Goal: Navigation & Orientation: Find specific page/section

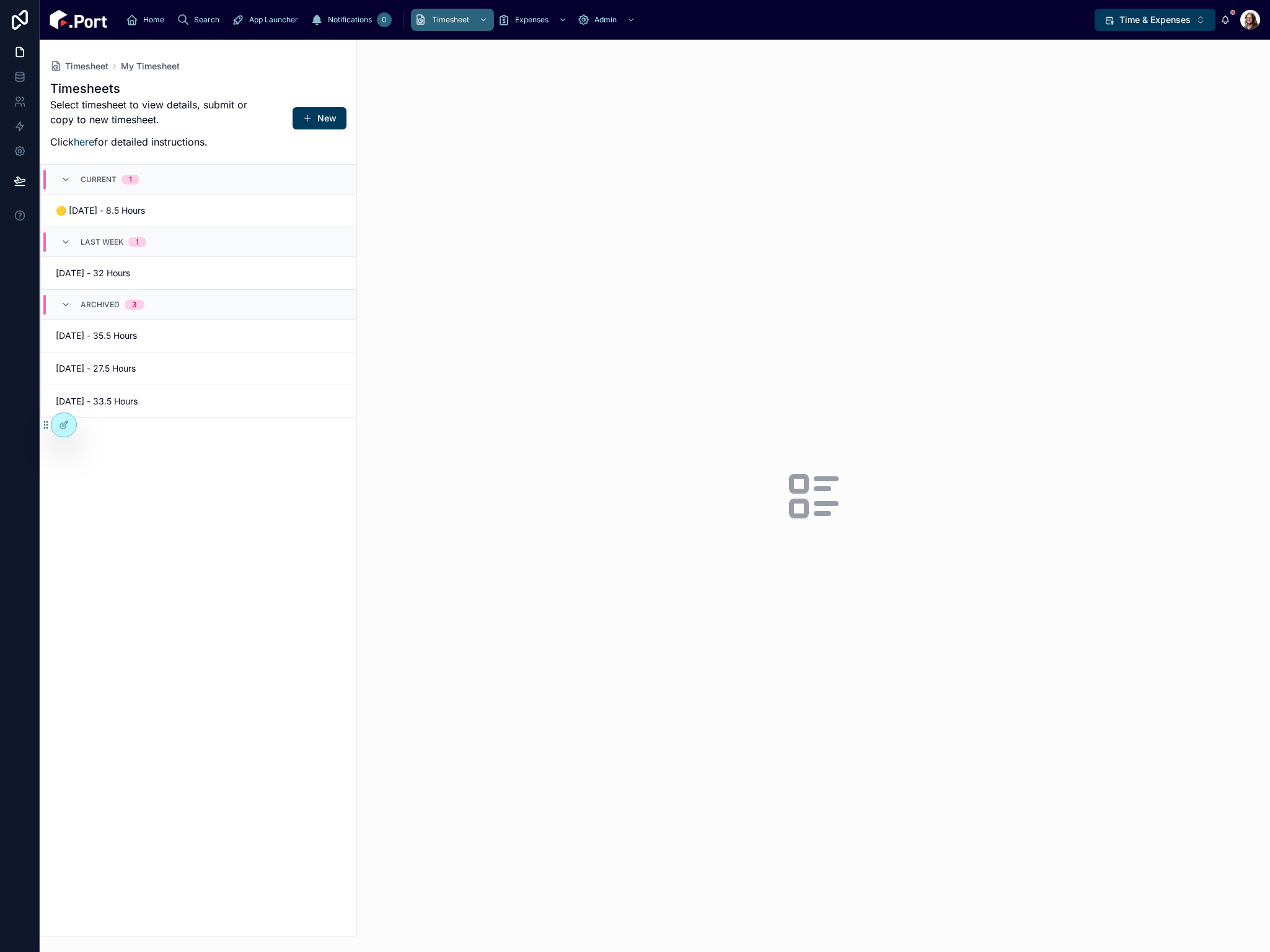
click at [1156, 21] on span "Time & Expenses" at bounding box center [1155, 19] width 71 height 12
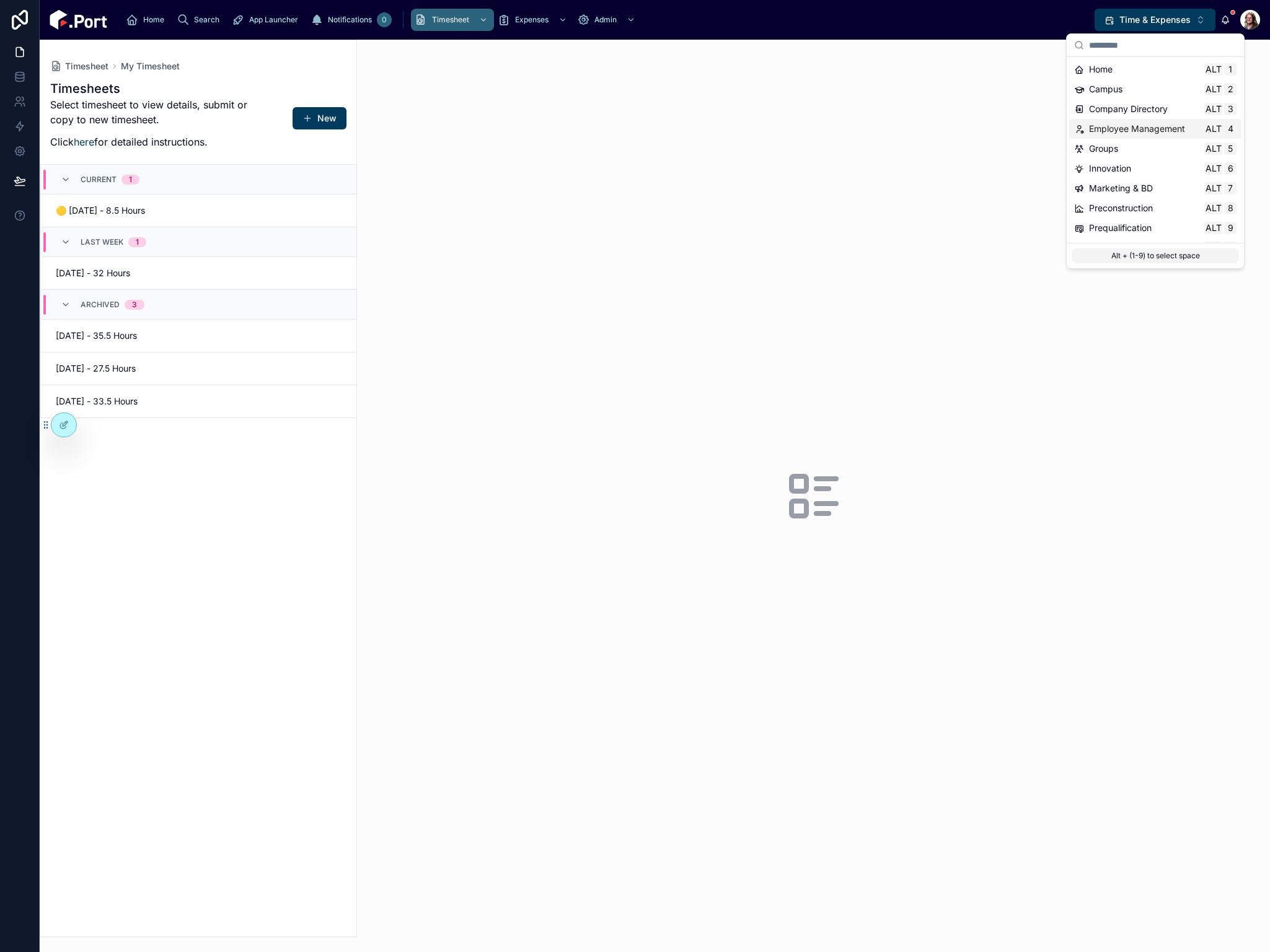
click at [1111, 131] on span "Employee Management" at bounding box center [1137, 128] width 96 height 12
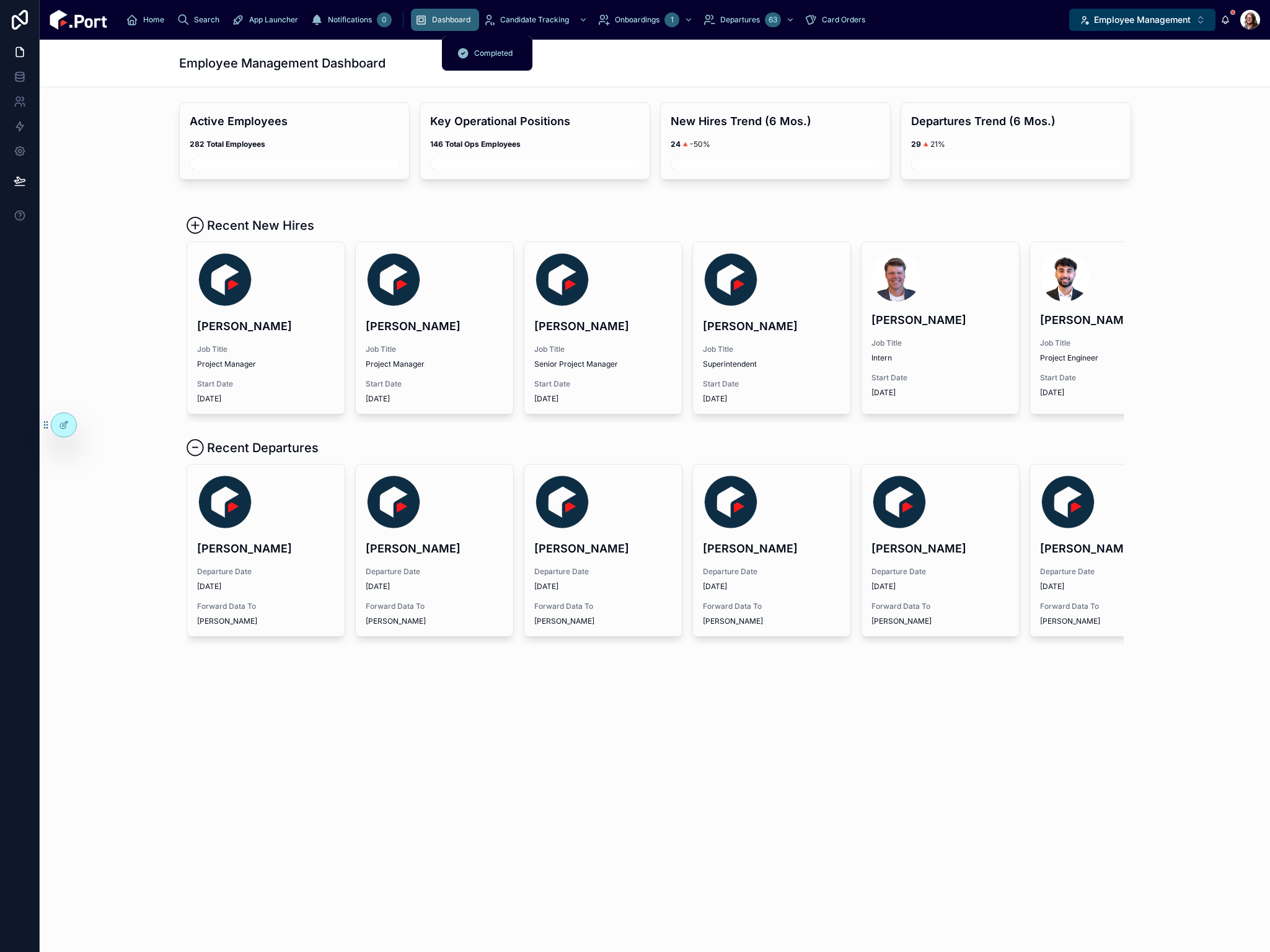
click at [614, 18] on span "Onboardings" at bounding box center [636, 19] width 44 height 10
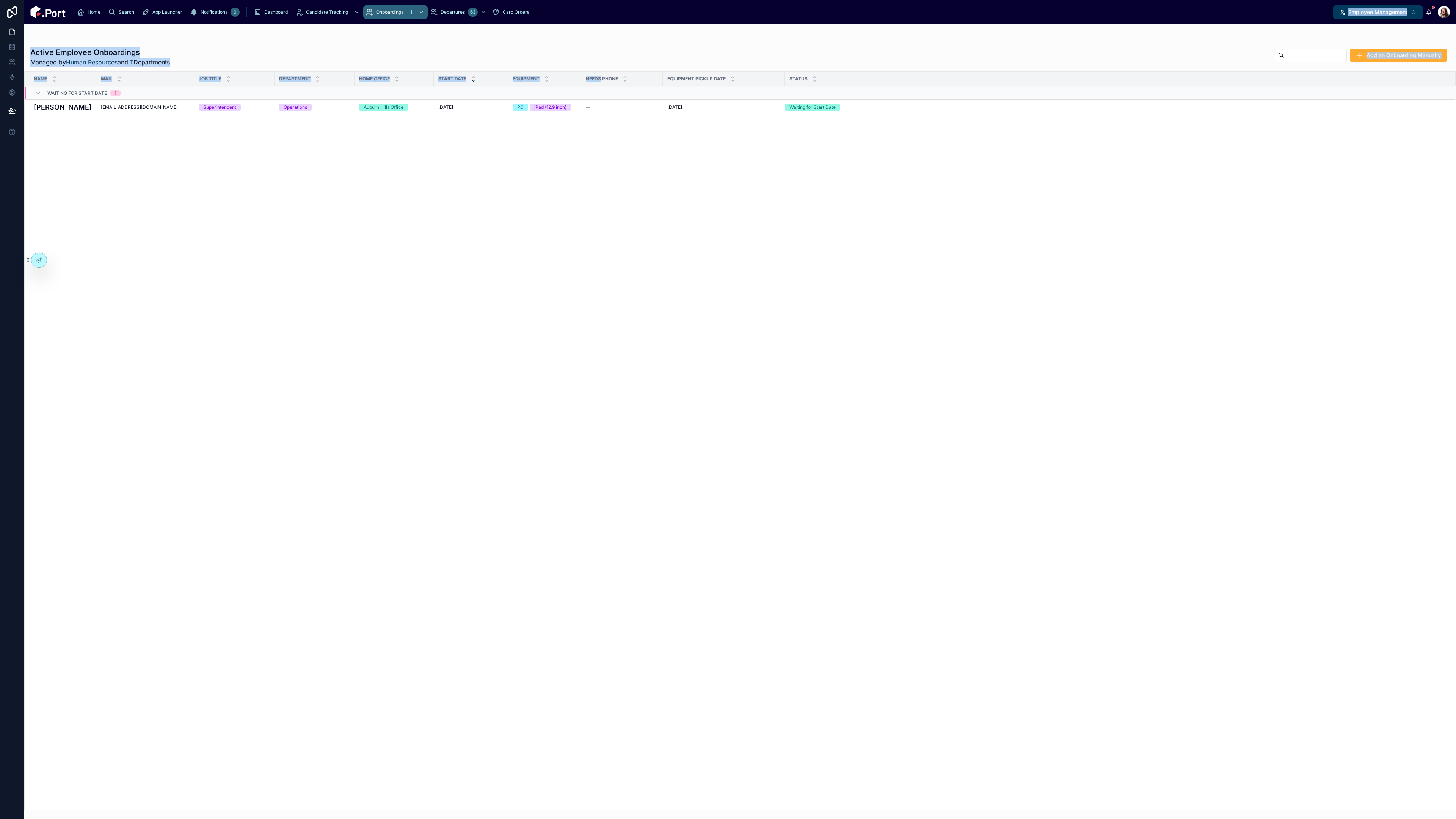
drag, startPoint x: 572, startPoint y: 3, endPoint x: 793, endPoint y: 24, distance: 222.0
click at [595, 83] on div "Home Search App Launcher Notifications 0 Dashboard Candidate Tracking Onboardin…" at bounding box center [740, 409] width 1432 height 819
drag, startPoint x: 839, startPoint y: 87, endPoint x: 898, endPoint y: 106, distance: 62.0
click at [777, 122] on div "Home Search App Launcher Notifications 0 Dashboard Candidate Tracking Onboardin…" at bounding box center [740, 409] width 1432 height 819
drag, startPoint x: 1246, startPoint y: 11, endPoint x: 1224, endPoint y: 55, distance: 49.2
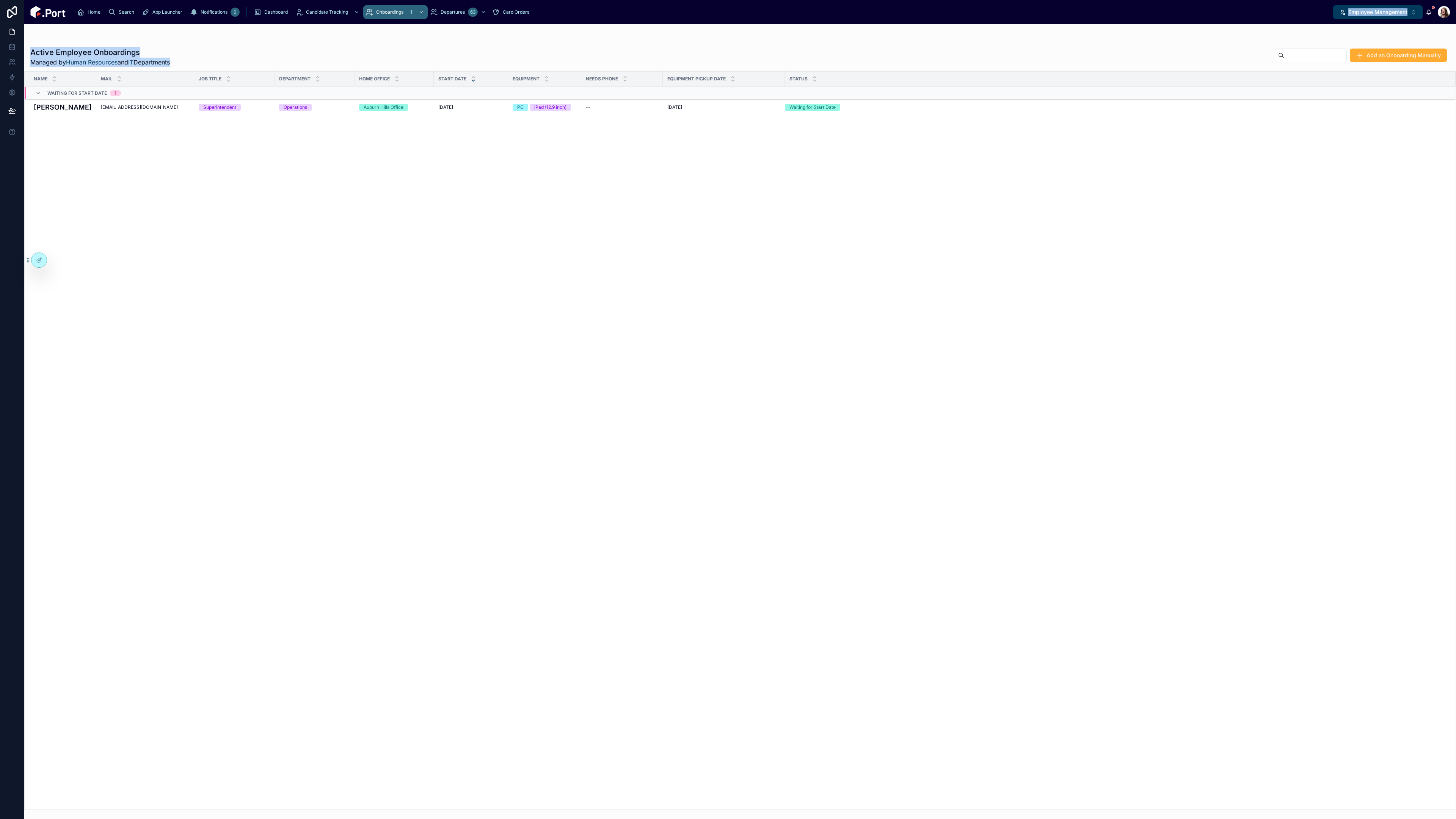
click at [777, 60] on div "Home Search App Launcher Notifications 0 Dashboard Candidate Tracking Onboardin…" at bounding box center [740, 409] width 1432 height 819
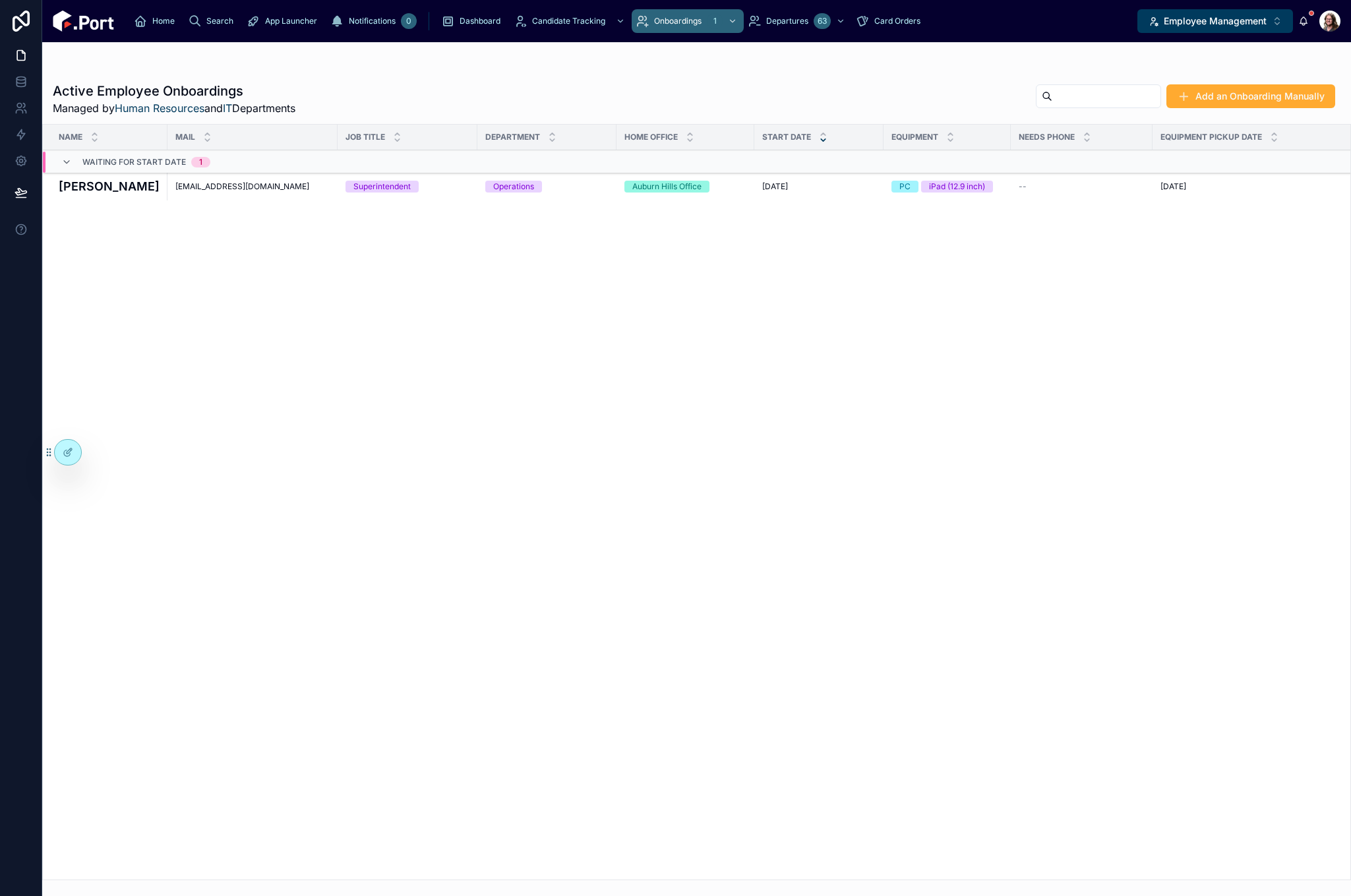
click at [1220, 545] on div "Name Mail Job Title Department Home Office Start Date Equipment Needs Phone Equ…" at bounding box center [697, 502] width 1307 height 755
drag, startPoint x: 138, startPoint y: 24, endPoint x: 1180, endPoint y: 4, distance: 1042.2
click at [138, 25] on icon "scrollable content" at bounding box center [140, 21] width 13 height 13
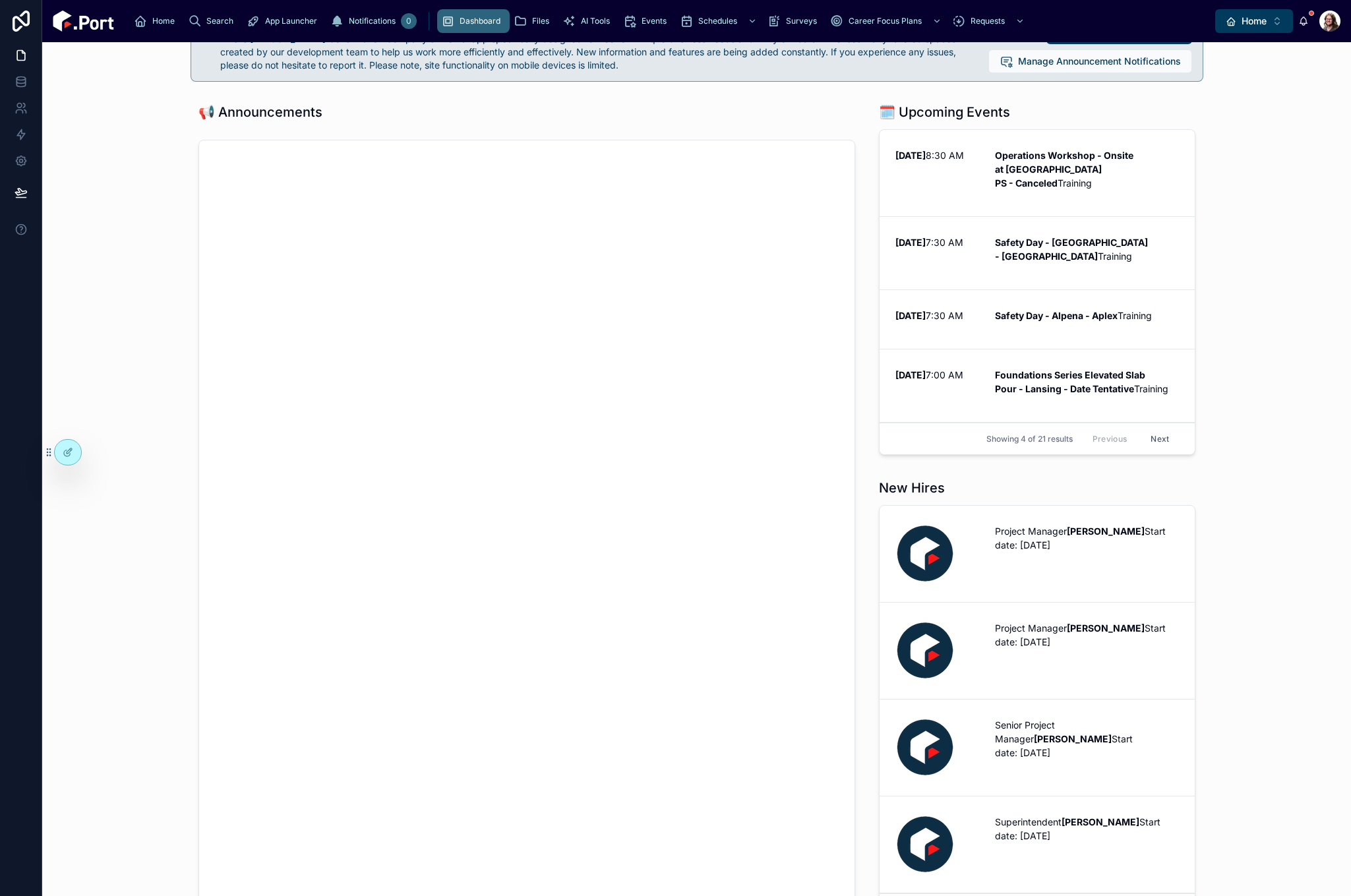
scroll to position [263, 0]
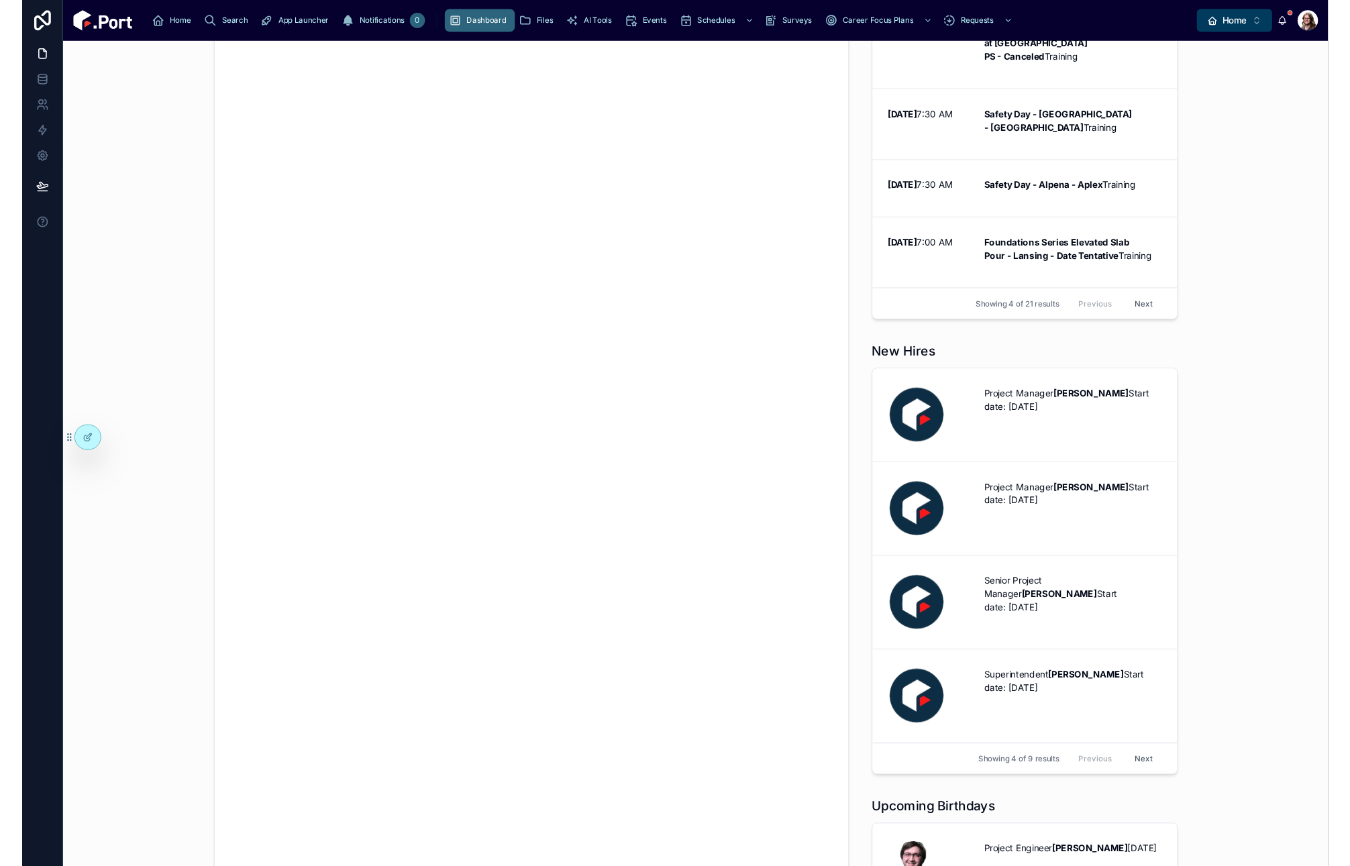
scroll to position [402, 0]
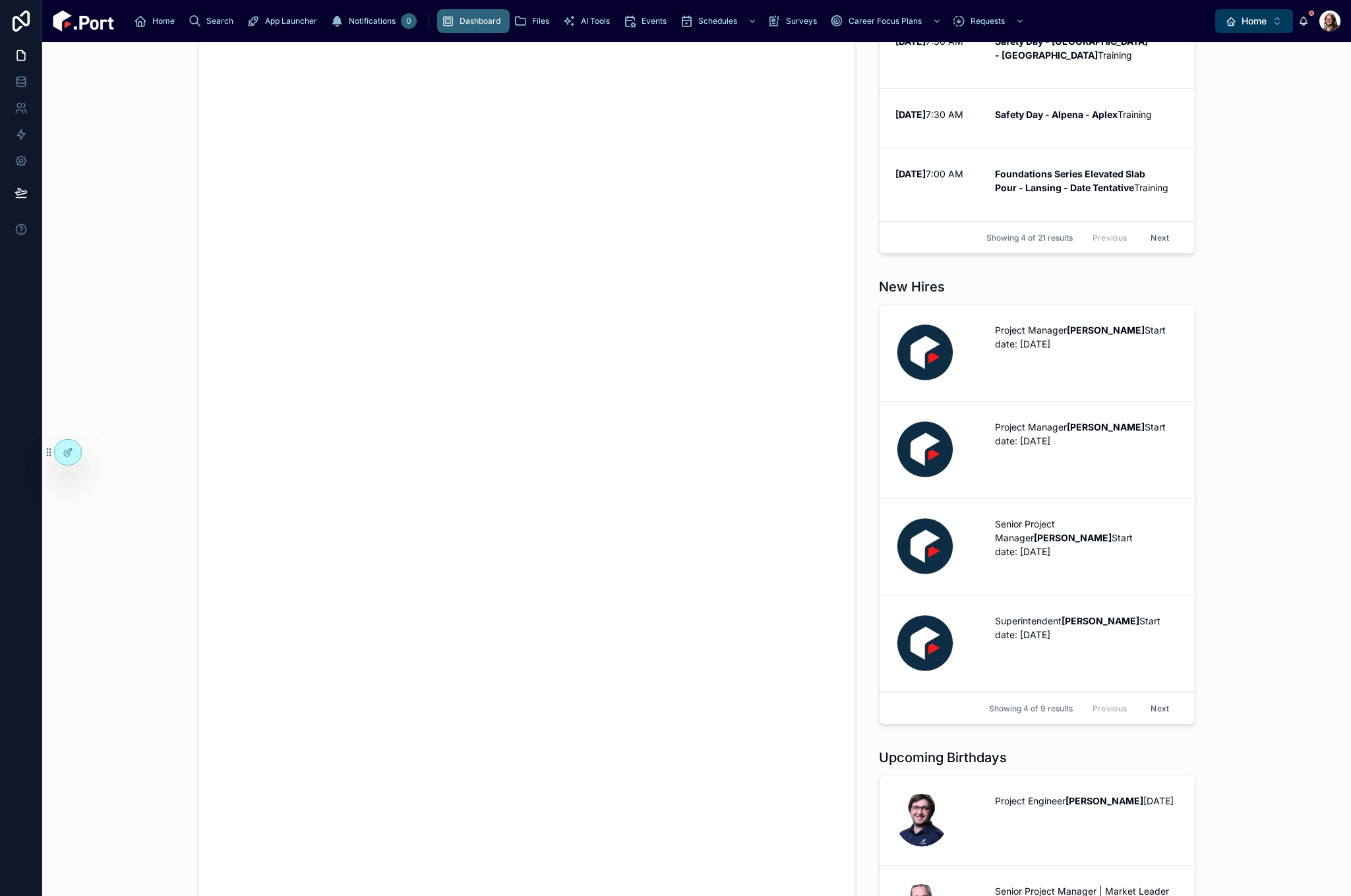
drag, startPoint x: 1266, startPoint y: 370, endPoint x: 1240, endPoint y: 277, distance: 96.6
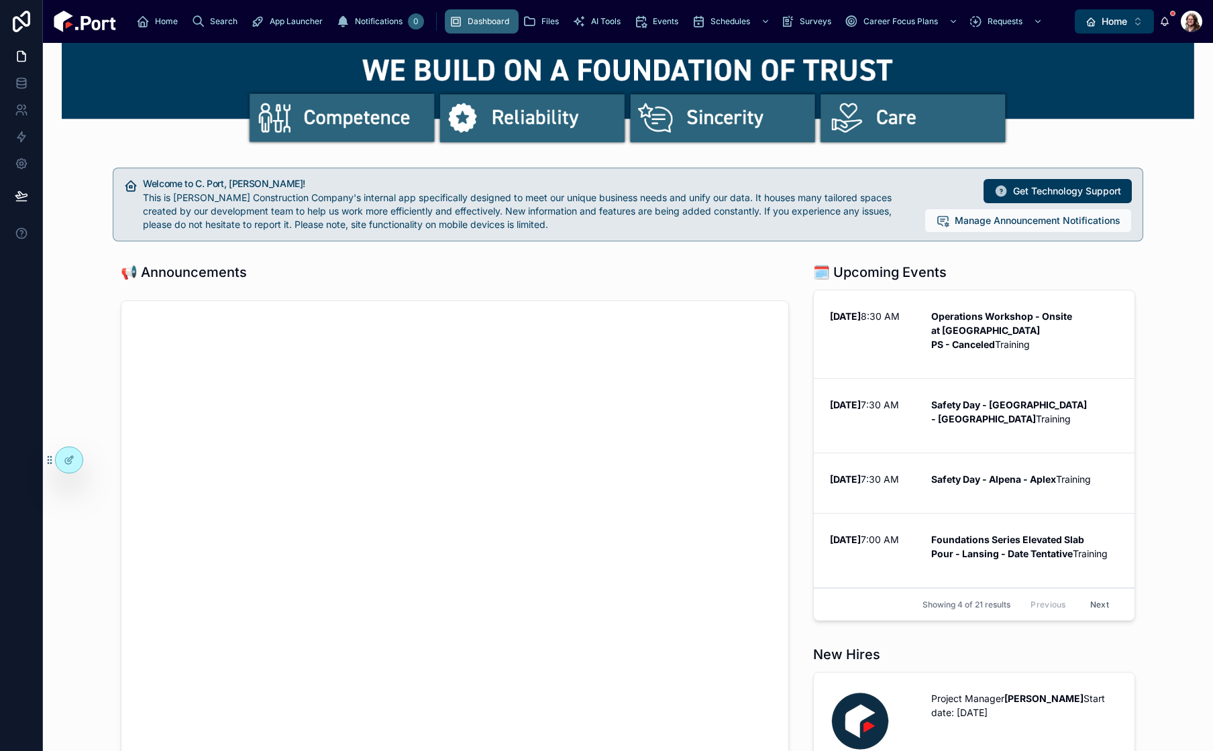
scroll to position [0, 0]
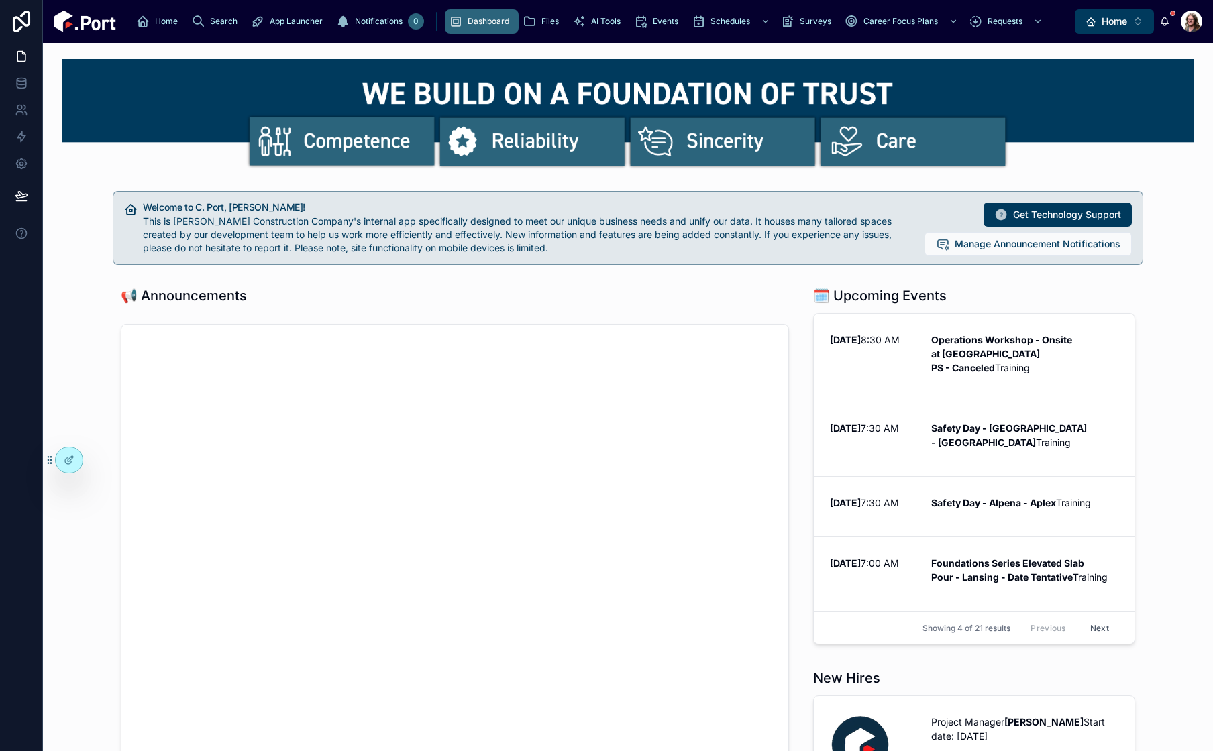
click at [336, 21] on icon "scrollable content" at bounding box center [342, 21] width 13 height 13
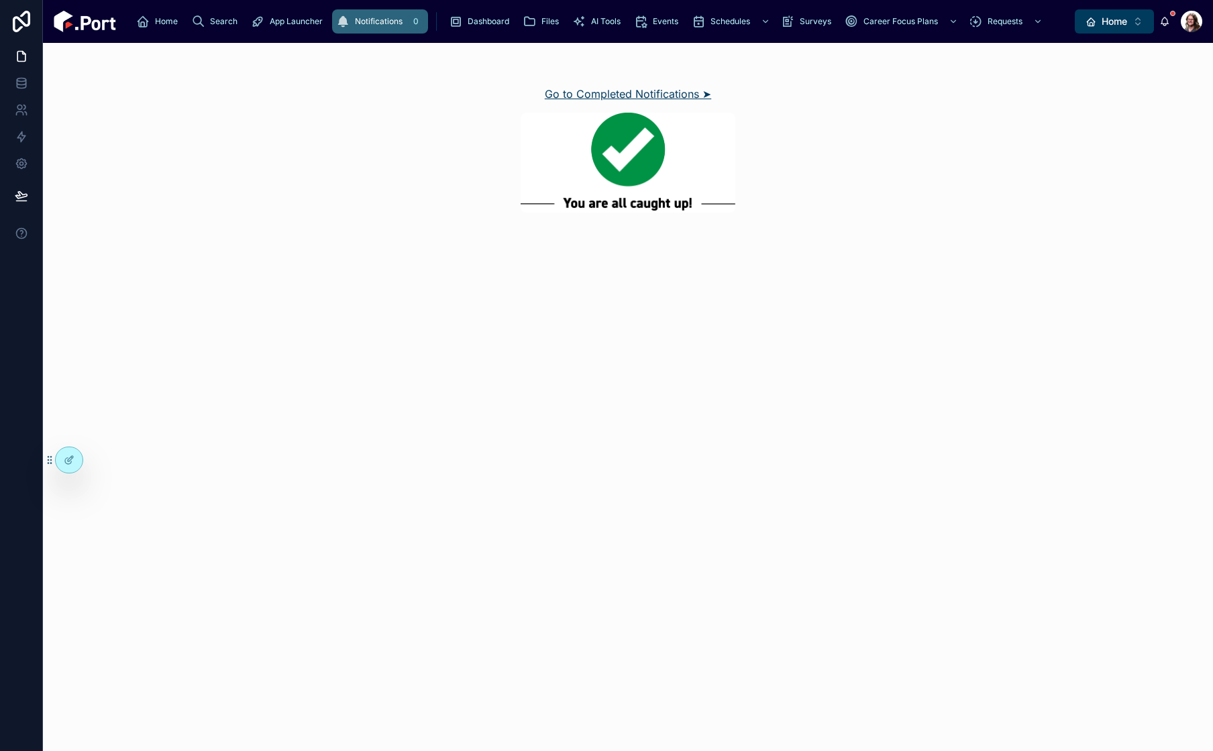
click at [677, 97] on link "Go to Completed Notifications ➤" at bounding box center [628, 94] width 166 height 16
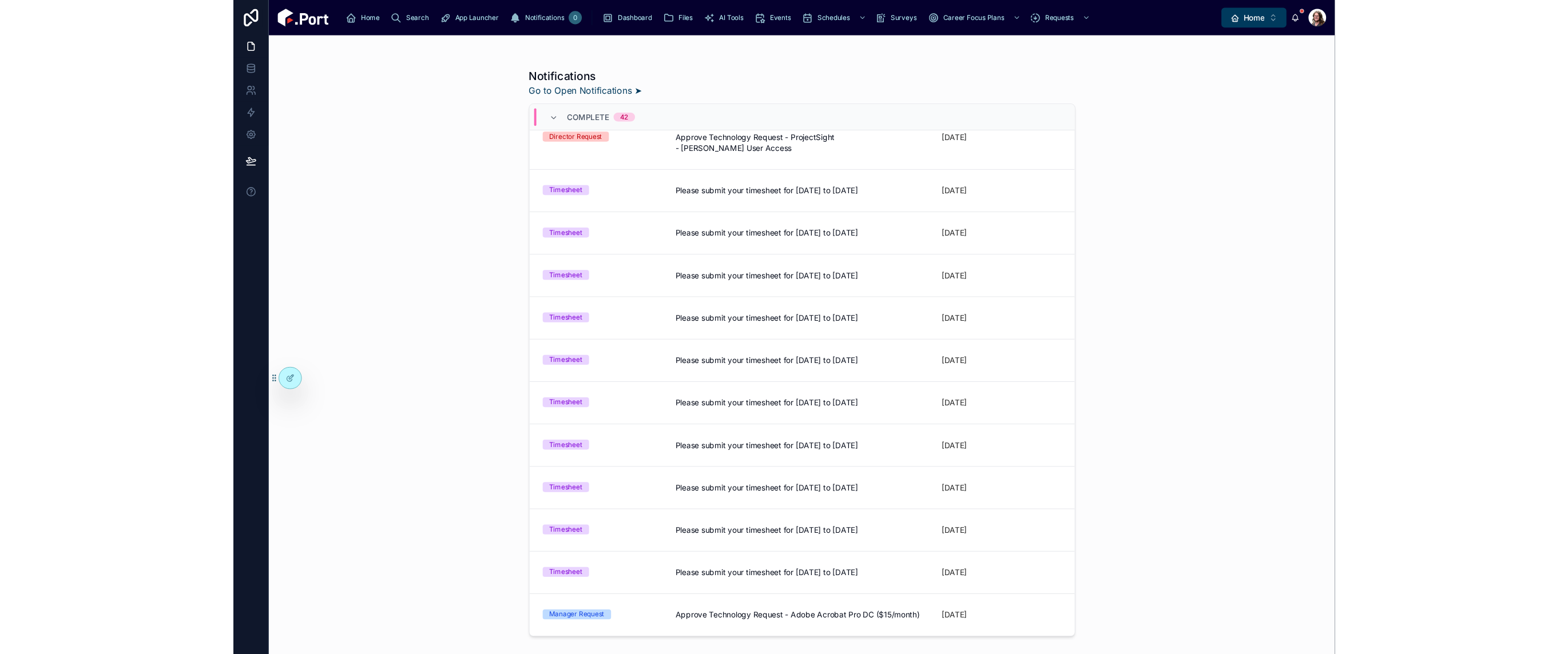
scroll to position [1352, 0]
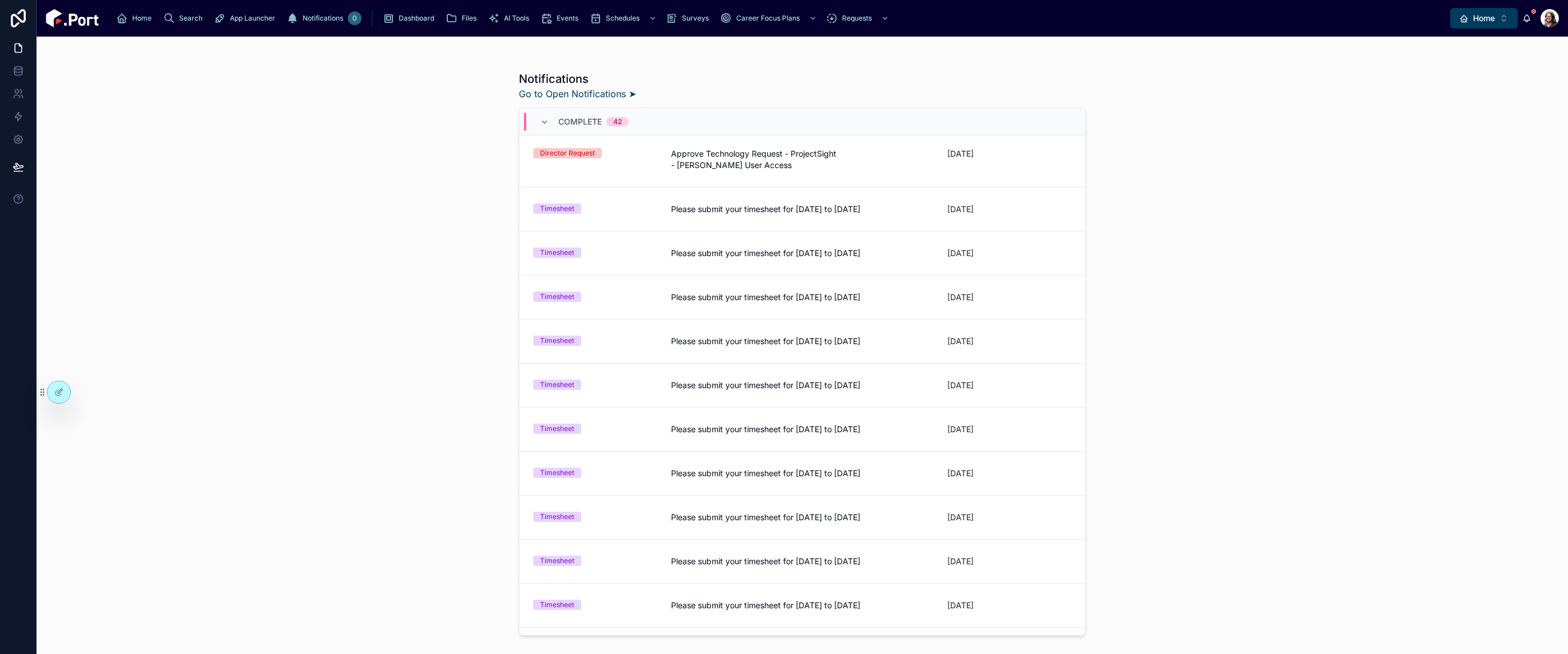
drag, startPoint x: 1473, startPoint y: 32, endPoint x: 1471, endPoint y: 26, distance: 6.3
click at [1172, 31] on div "Home Search App Launcher Notifications 0 Dashboard Files AI Tools Events Schedu…" at bounding box center [802, 18] width 1531 height 37
click at [1172, 24] on button "Home Alt 1" at bounding box center [1484, 18] width 67 height 20
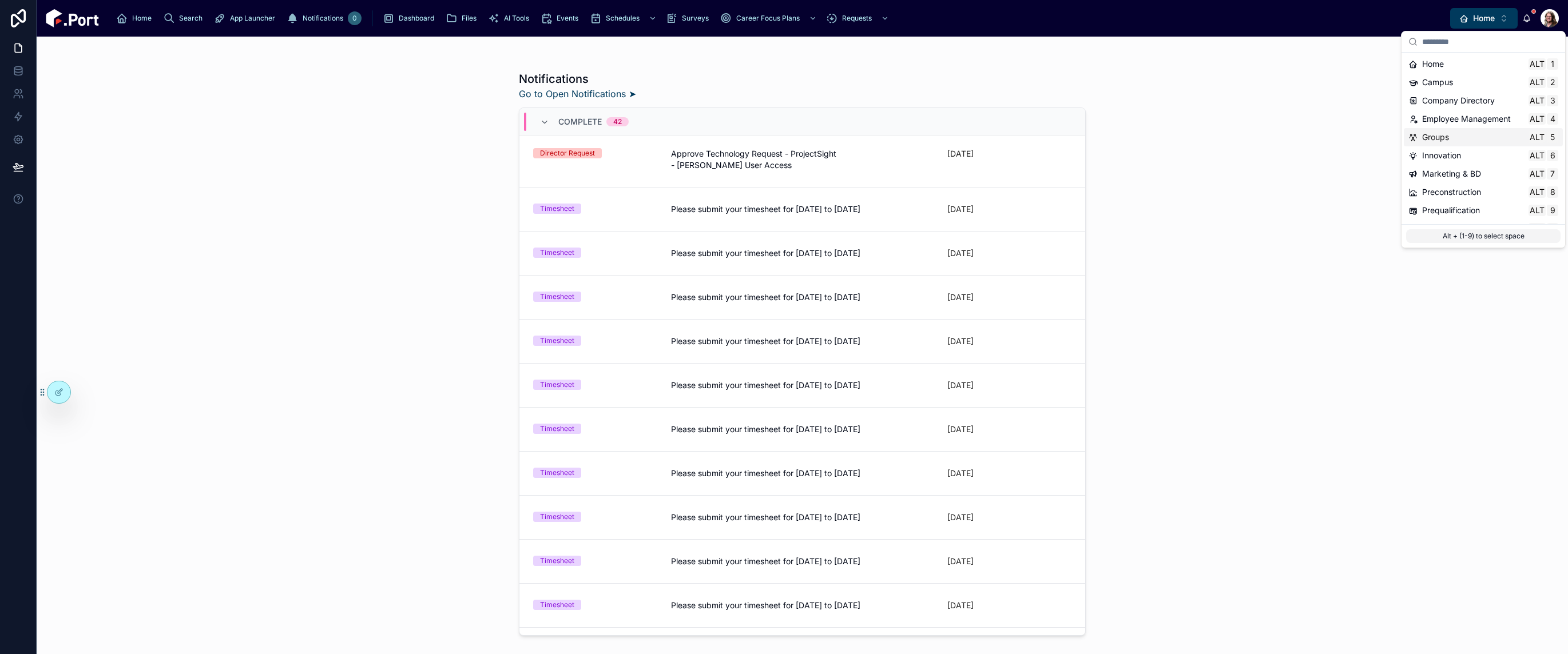
drag, startPoint x: 1429, startPoint y: 144, endPoint x: 1371, endPoint y: 2, distance: 153.4
click at [1172, 143] on div "Groups Alt 5" at bounding box center [1483, 136] width 159 height 18
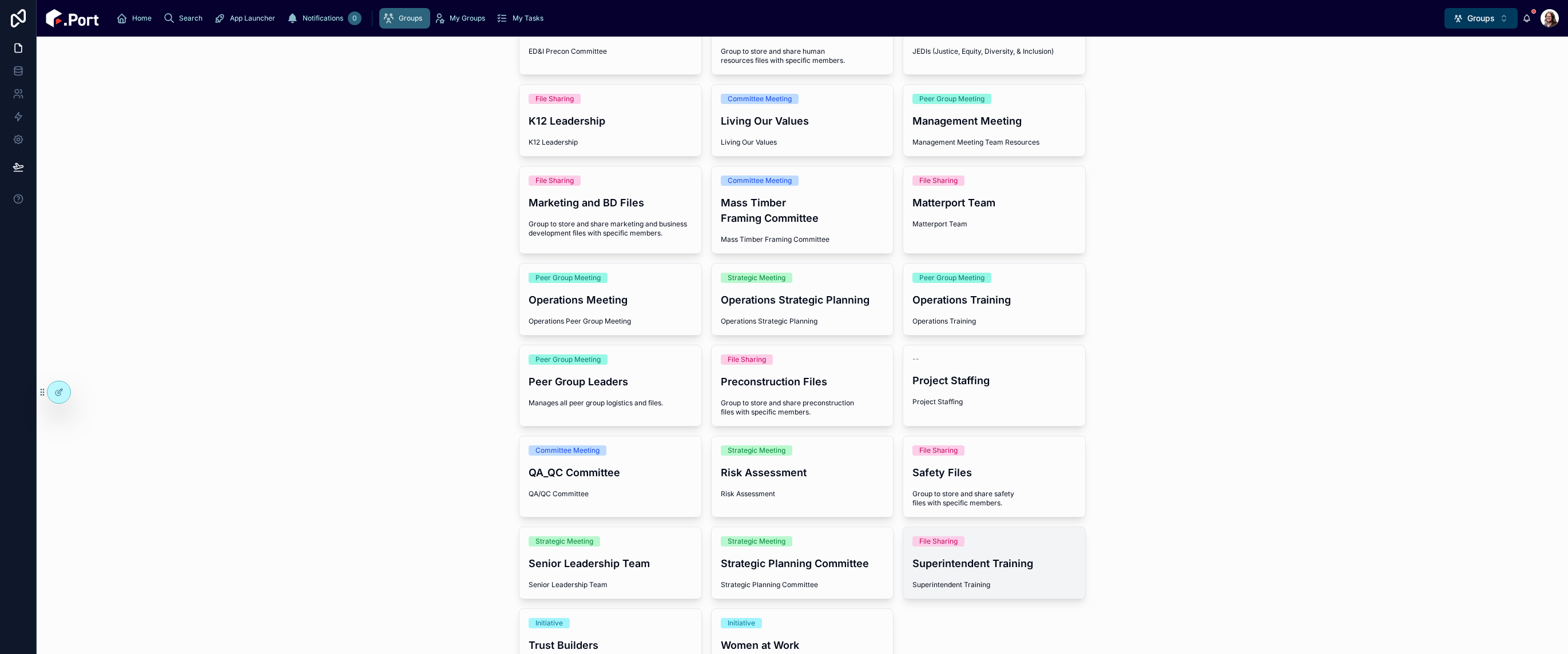
scroll to position [343, 0]
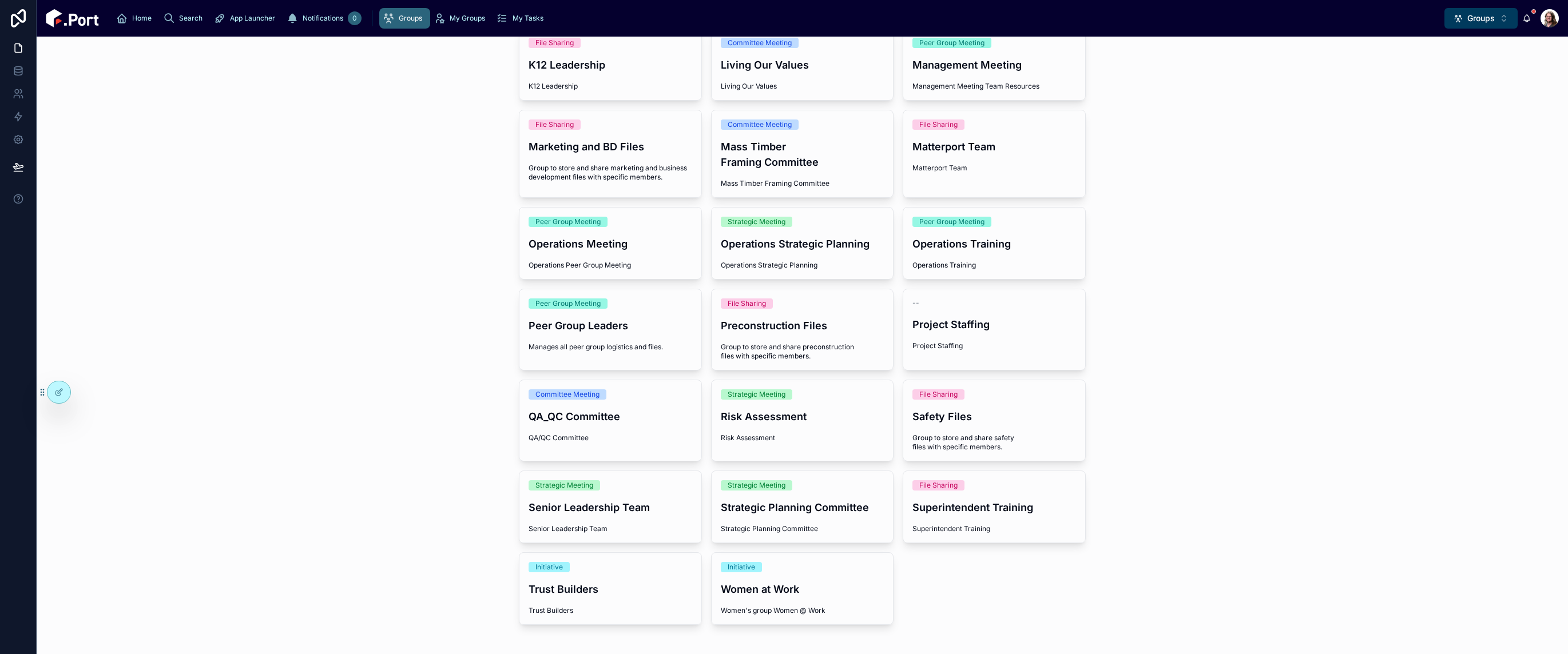
click at [612, 511] on h4 "Senior Leadership Team" at bounding box center [610, 507] width 164 height 15
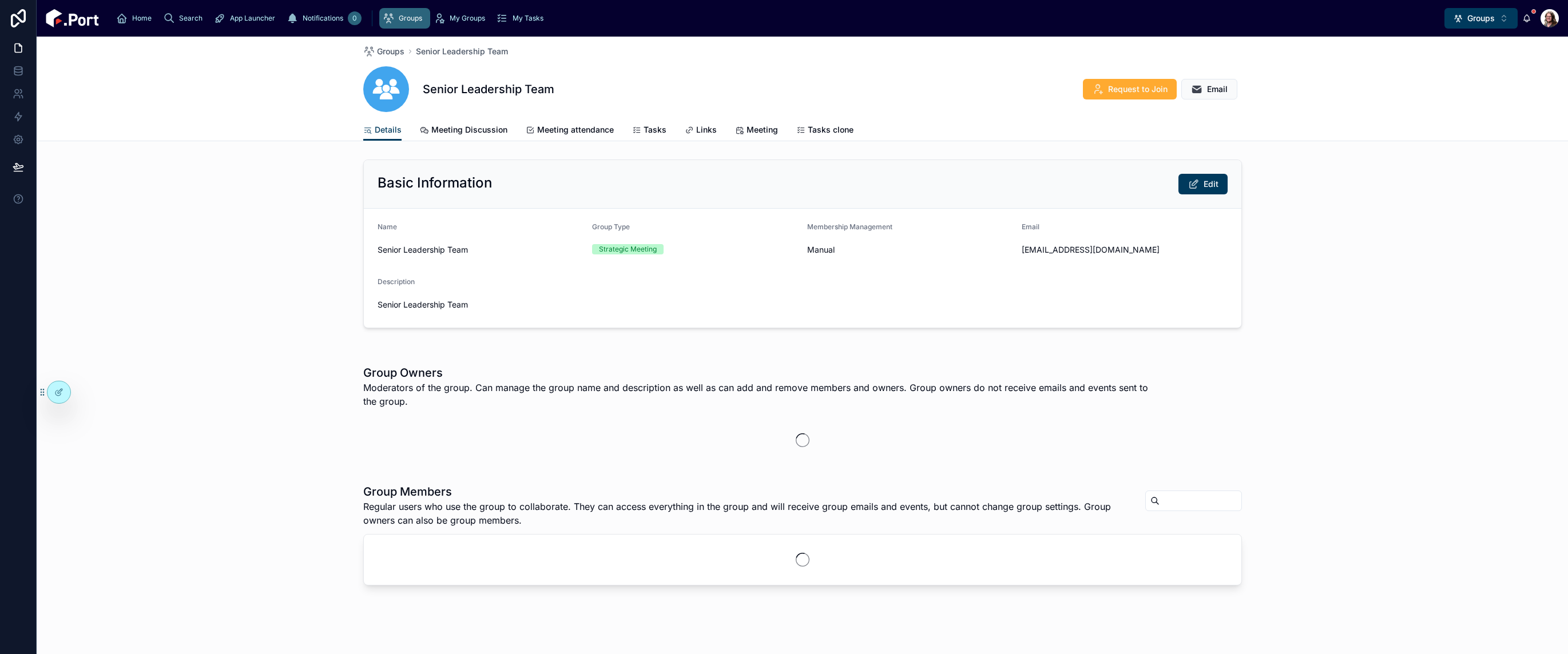
click at [644, 129] on span "Tasks" at bounding box center [655, 130] width 23 height 11
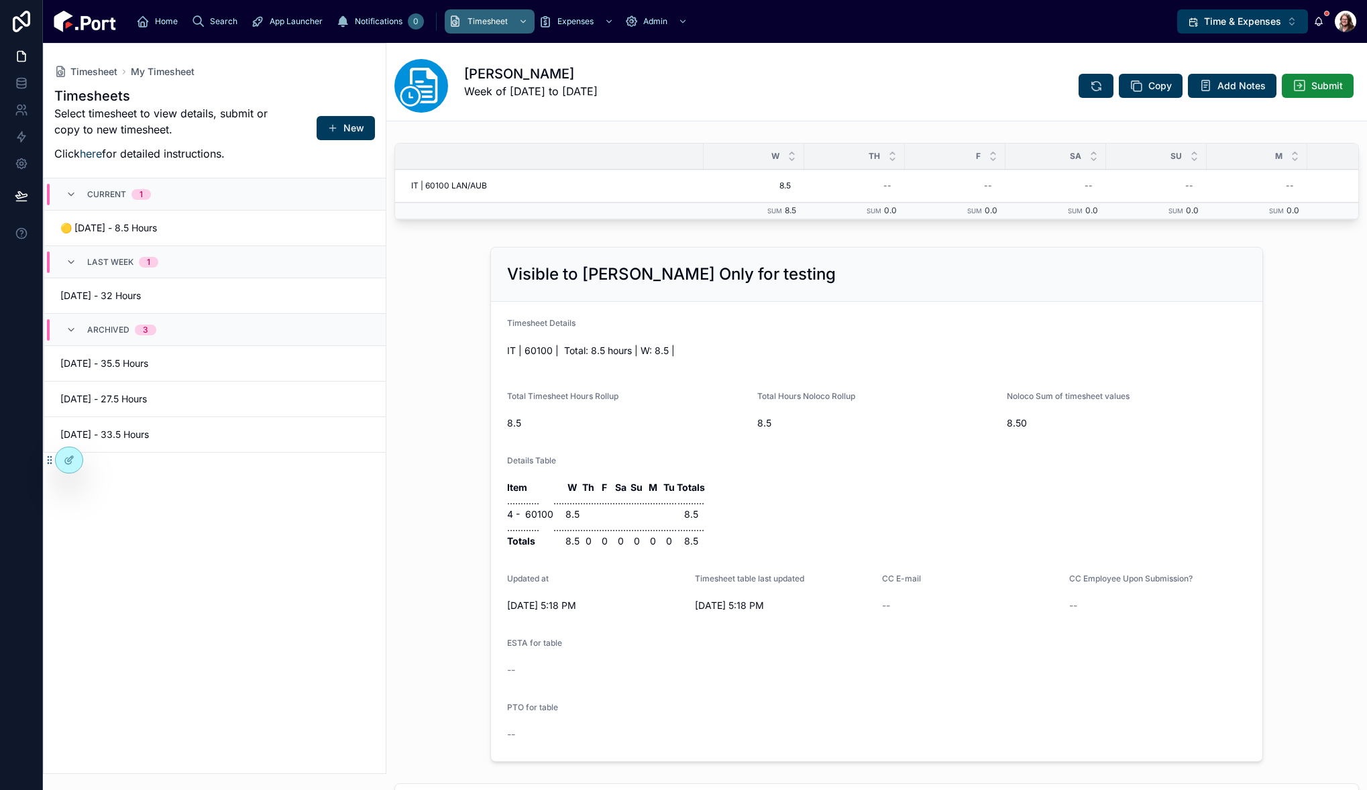
click at [1214, 24] on span "Time & Expenses" at bounding box center [1242, 21] width 77 height 13
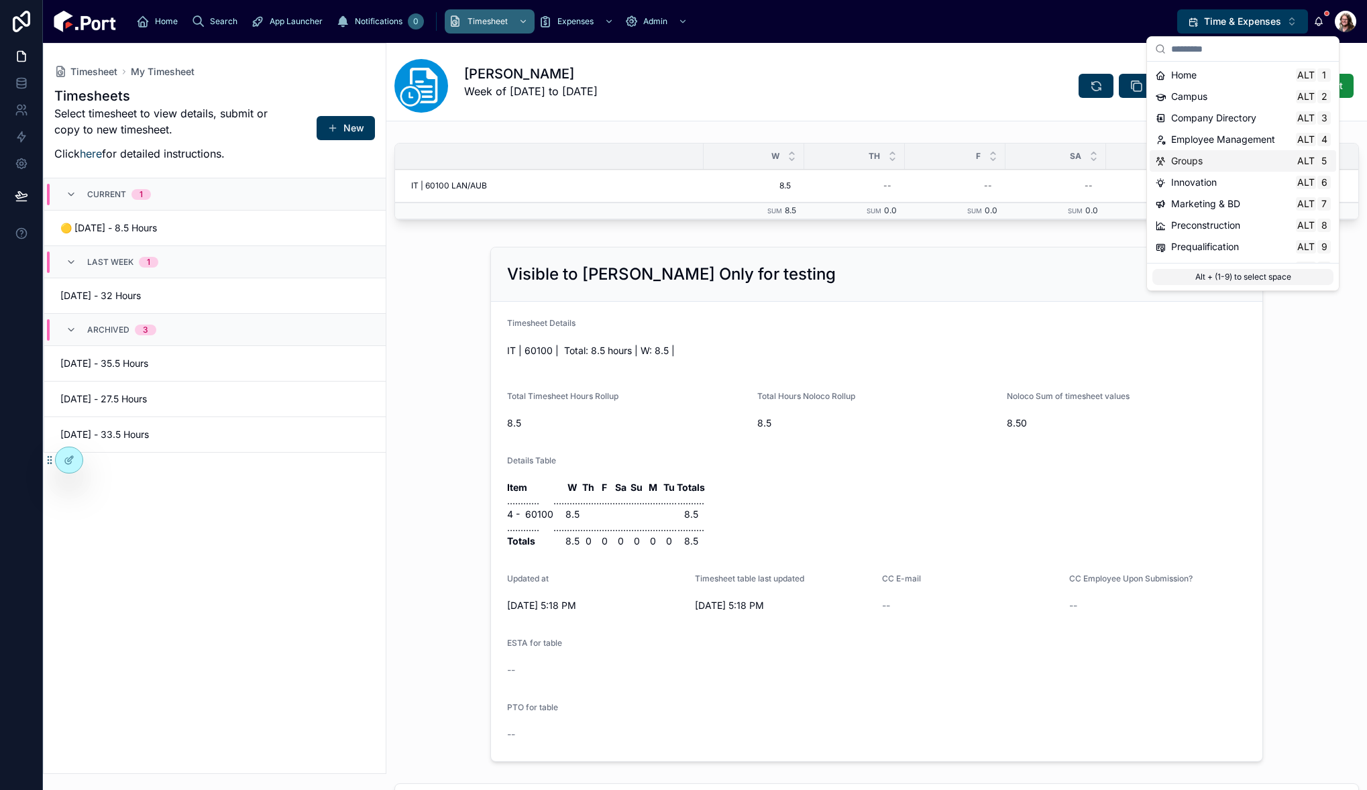
click at [1192, 164] on span "Groups" at bounding box center [1187, 160] width 32 height 13
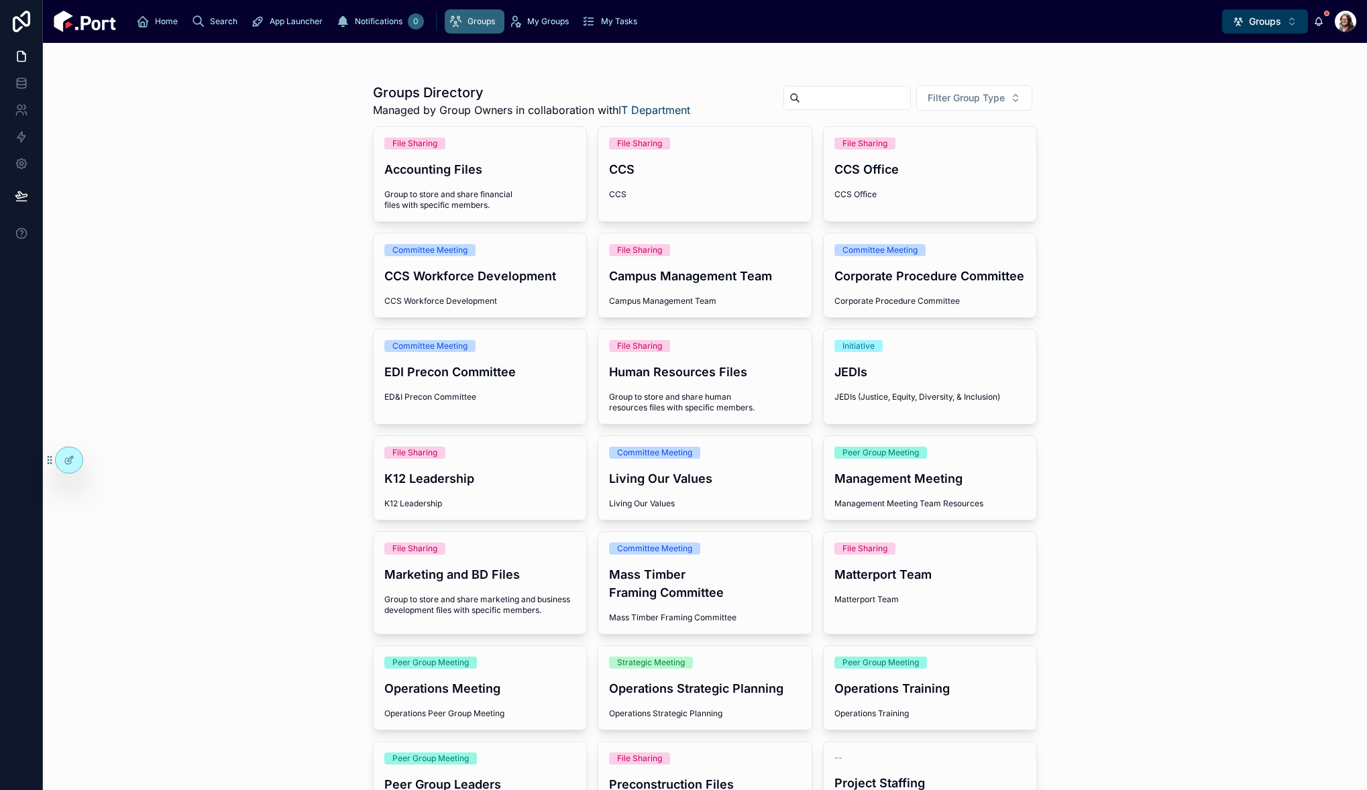
click at [582, 28] on div "My Tasks" at bounding box center [612, 21] width 60 height 21
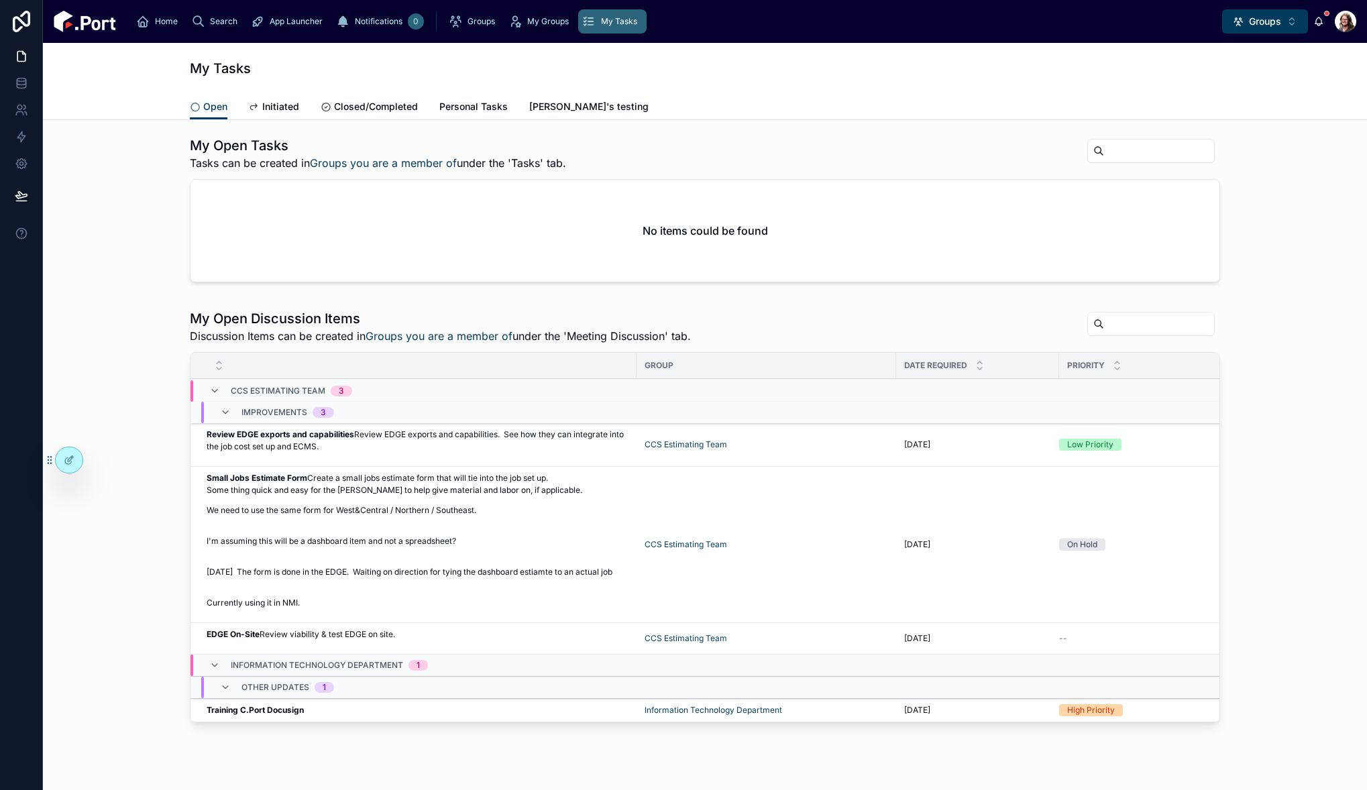
click at [527, 18] on span "My Groups" at bounding box center [548, 21] width 42 height 11
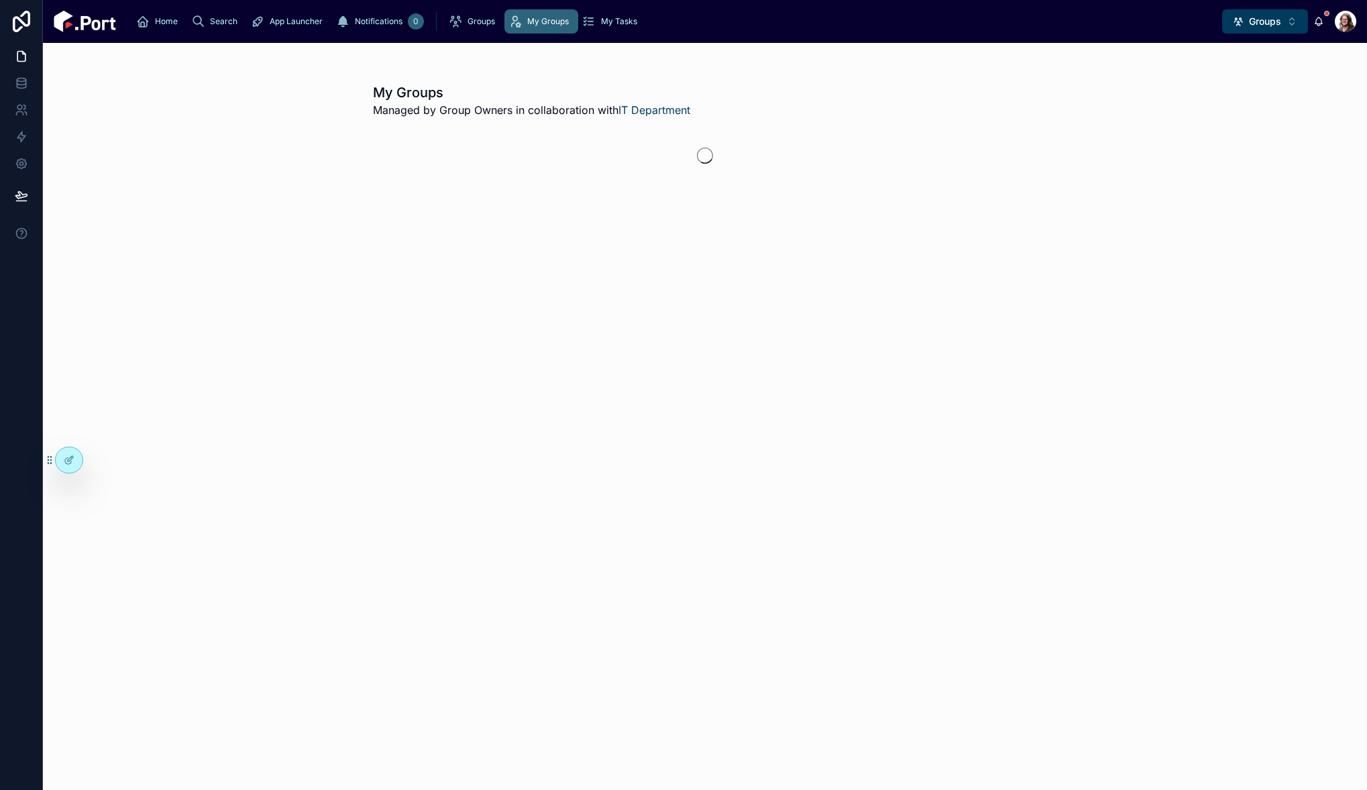
click at [468, 21] on span "Groups" at bounding box center [482, 21] width 28 height 11
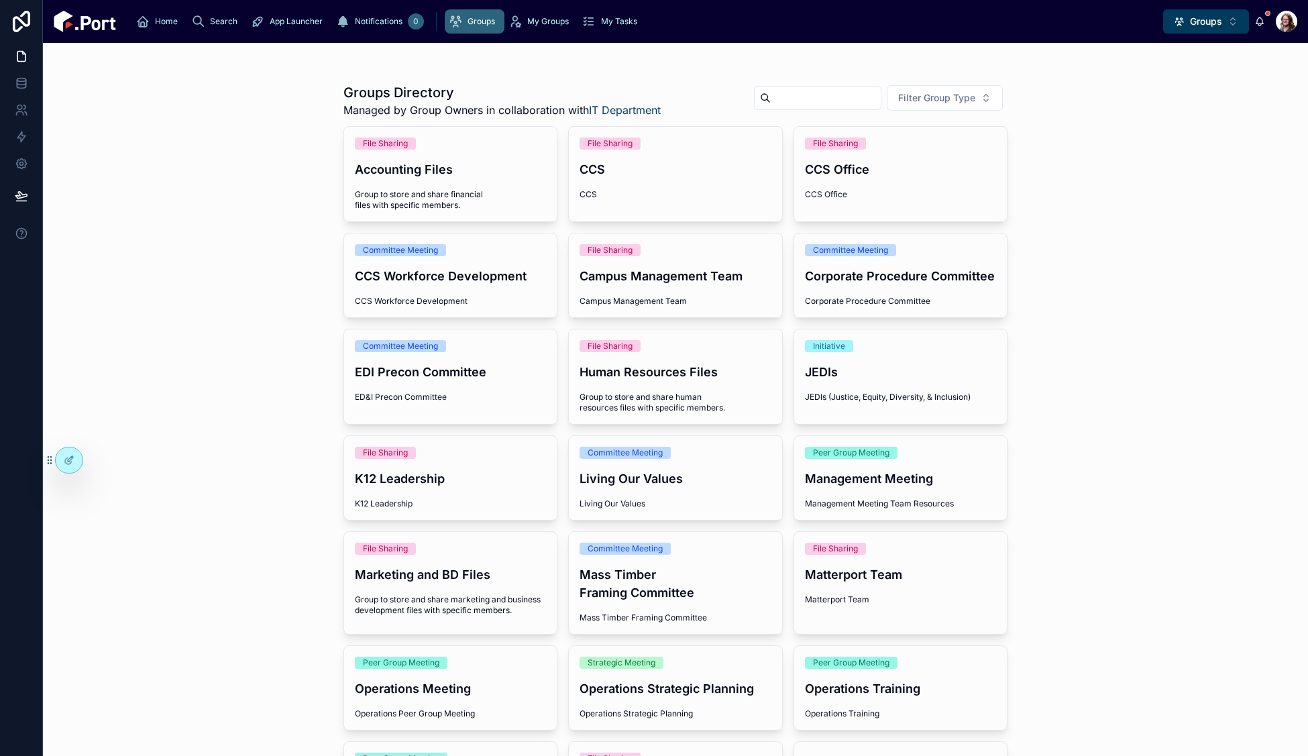
click at [86, 249] on div "Groups Directory Managed by Group Owners in collaboration with IT Department Fi…" at bounding box center [675, 399] width 1265 height 713
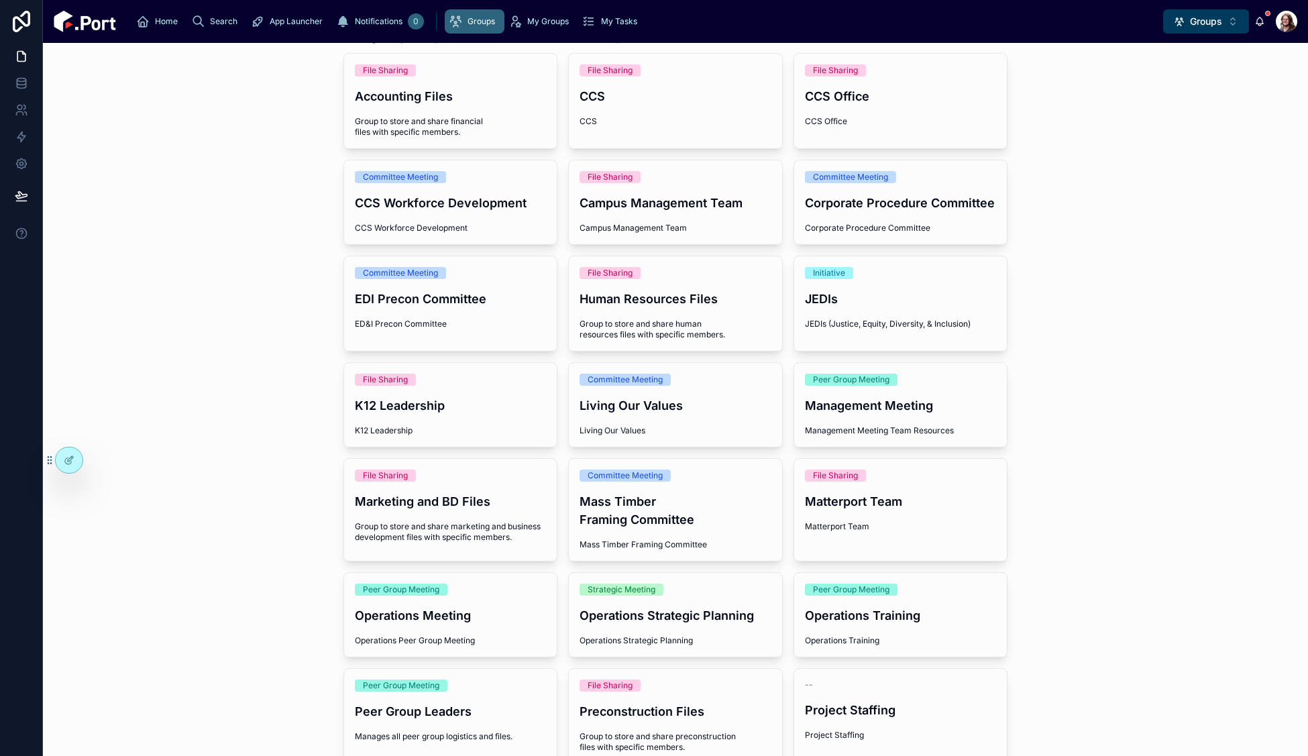
scroll to position [201, 0]
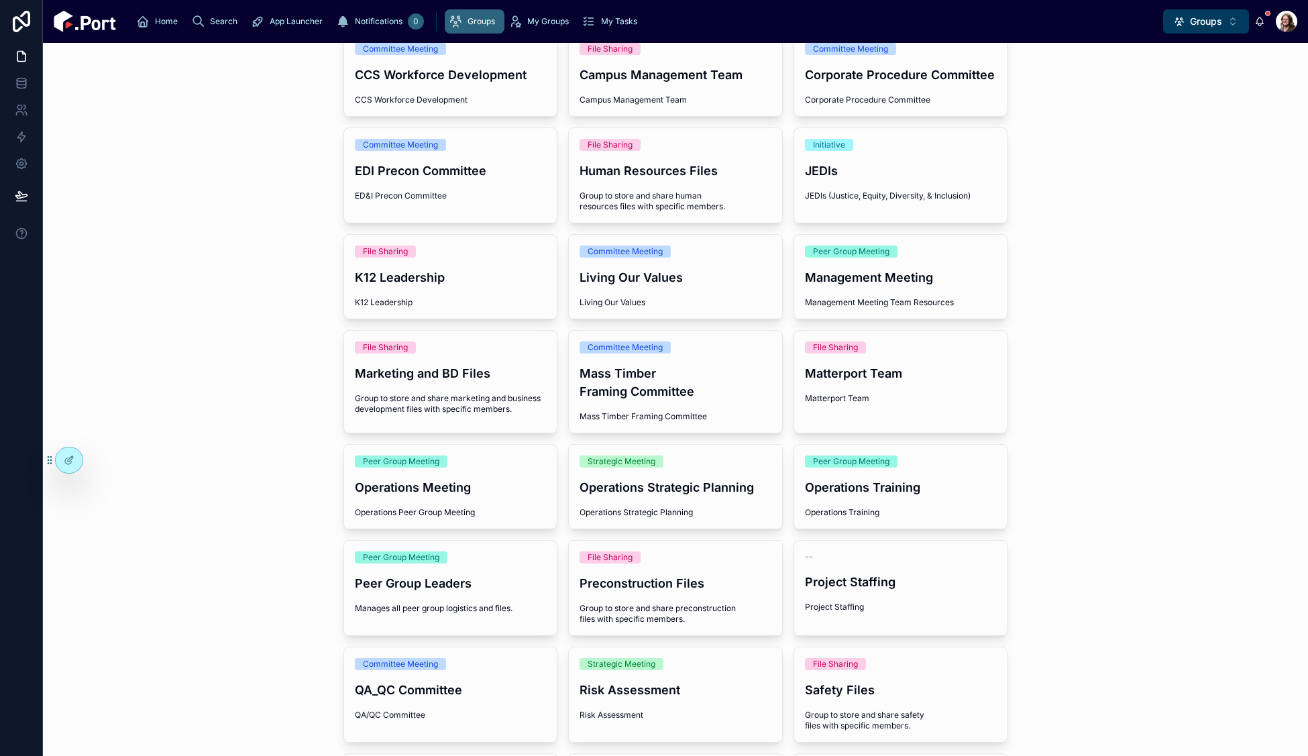
click at [110, 138] on div "Groups Directory Managed by Group Owners in collaboration with IT Department Fi…" at bounding box center [675, 399] width 1265 height 713
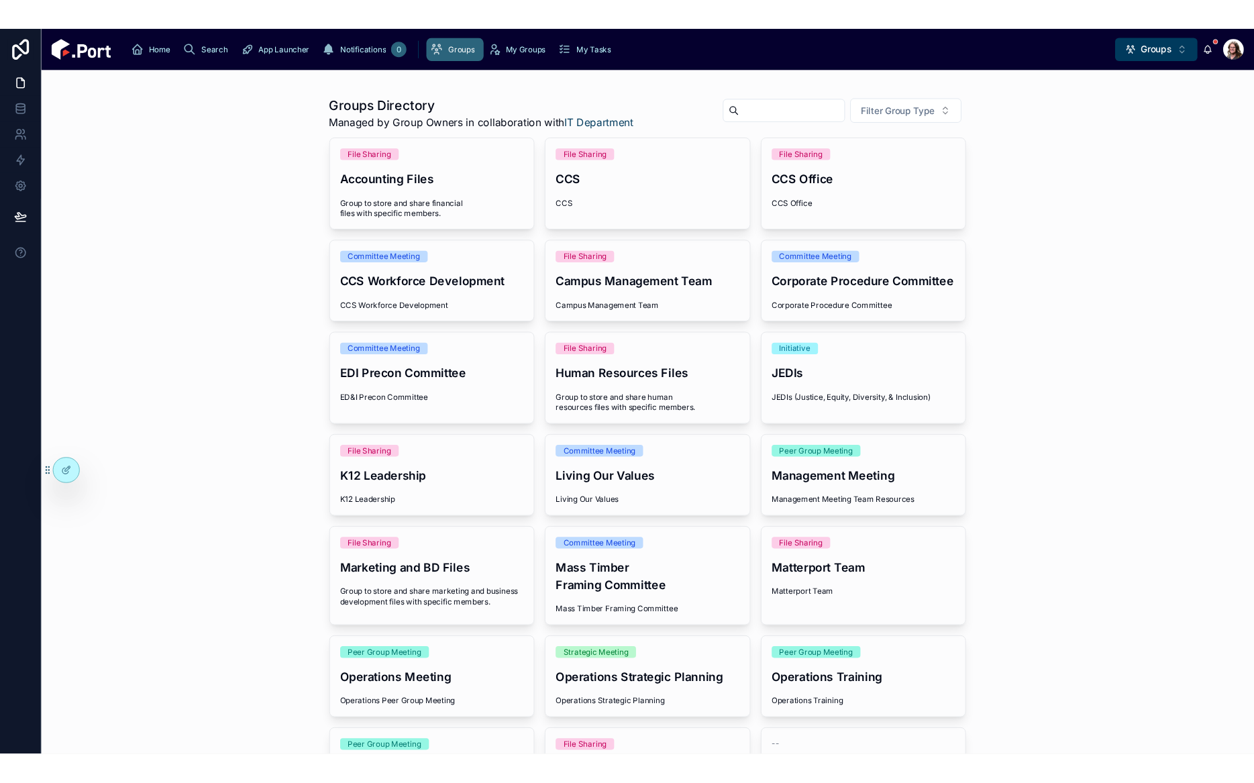
scroll to position [0, 0]
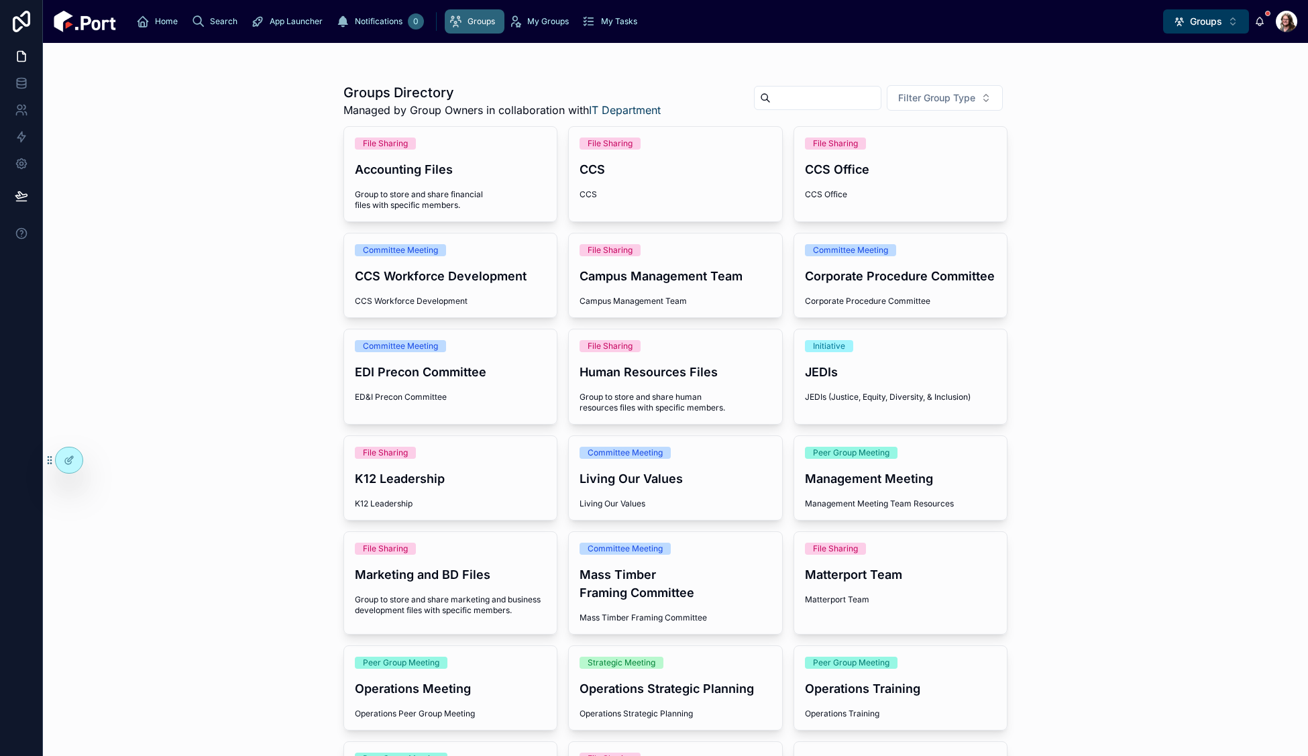
click at [78, 135] on div "Groups Directory Managed by Group Owners in collaboration with IT Department Fi…" at bounding box center [675, 399] width 1265 height 713
drag, startPoint x: 88, startPoint y: 290, endPoint x: 115, endPoint y: 286, distance: 27.8
click at [88, 290] on div "Groups Directory Managed by Group Owners in collaboration with IT Department Fi…" at bounding box center [675, 399] width 1265 height 713
